Goal: Task Accomplishment & Management: Manage account settings

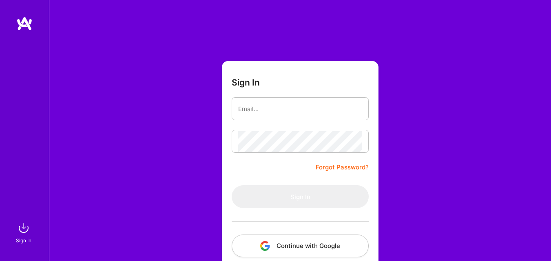
click at [256, 169] on form "Sign In Forgot Password? Sign In Continue with Google Continue with Github" at bounding box center [300, 180] width 157 height 239
click at [270, 105] on input "email" at bounding box center [300, 109] width 124 height 21
type input "[EMAIL_ADDRESS][DOMAIN_NAME]"
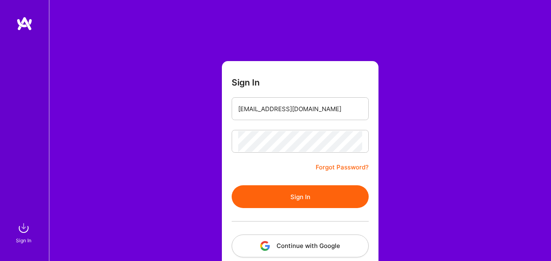
click at [311, 187] on button "Sign In" at bounding box center [300, 196] width 137 height 23
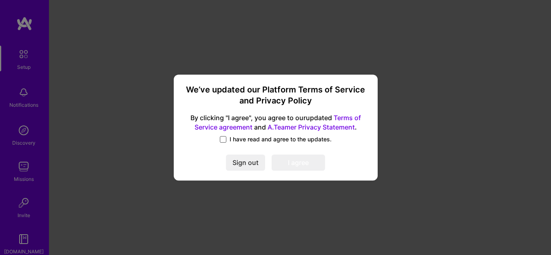
click at [222, 139] on span at bounding box center [223, 139] width 7 height 7
click at [0, 0] on input "I have read and agree to the updates." at bounding box center [0, 0] width 0 height 0
click at [288, 169] on button "I agree" at bounding box center [297, 162] width 53 height 16
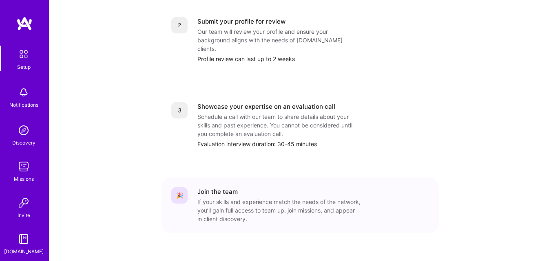
scroll to position [130, 0]
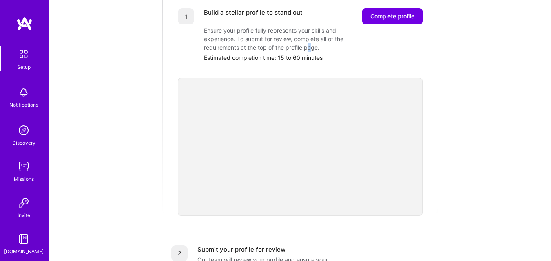
click at [310, 39] on div "Ensure your profile fully represents your skills and experience. To submit for …" at bounding box center [285, 39] width 163 height 26
copy div "a"
